Goal: Register for event/course

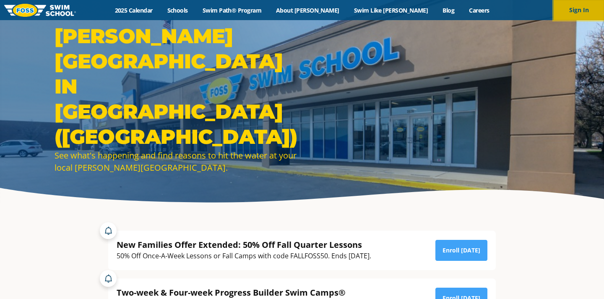
click at [579, 16] on button "Sign In" at bounding box center [578, 10] width 50 height 20
click at [160, 13] on link "2025 Calendar" at bounding box center [133, 10] width 52 height 8
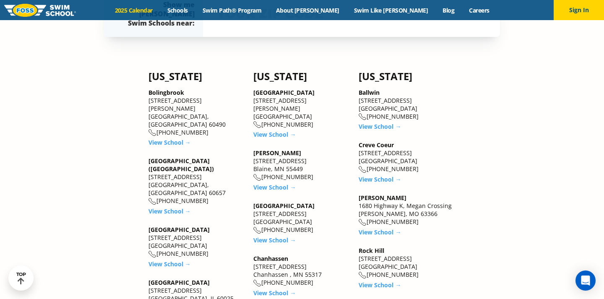
scroll to position [709, 0]
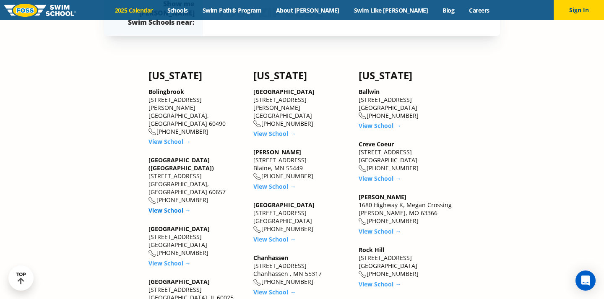
click at [160, 206] on link "View School →" at bounding box center [169, 210] width 42 height 8
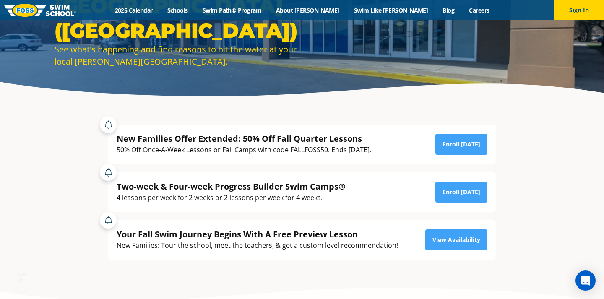
scroll to position [107, 0]
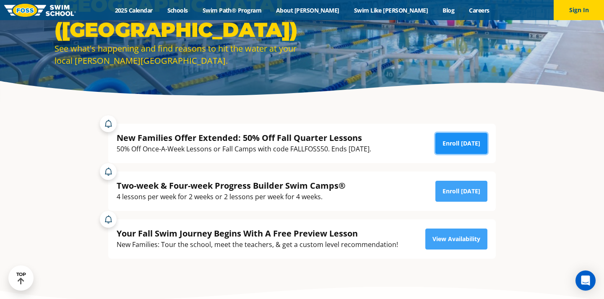
click at [461, 146] on link "Enroll [DATE]" at bounding box center [461, 143] width 52 height 21
